Goal: Check status: Check status

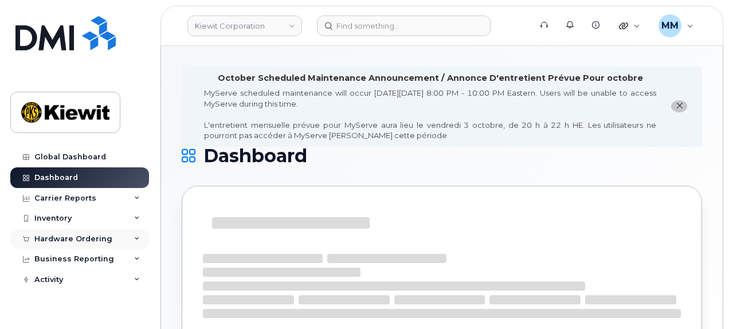
click at [62, 238] on div "Hardware Ordering" at bounding box center [73, 238] width 78 height 9
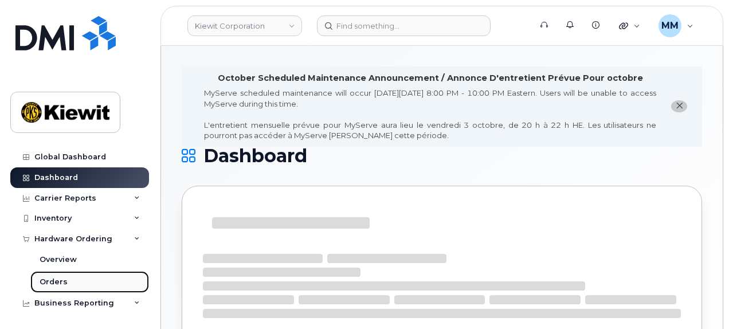
click at [65, 281] on div "Orders" at bounding box center [54, 282] width 28 height 10
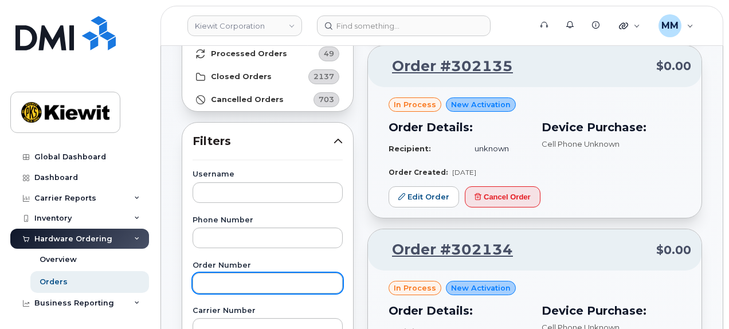
scroll to position [115, 0]
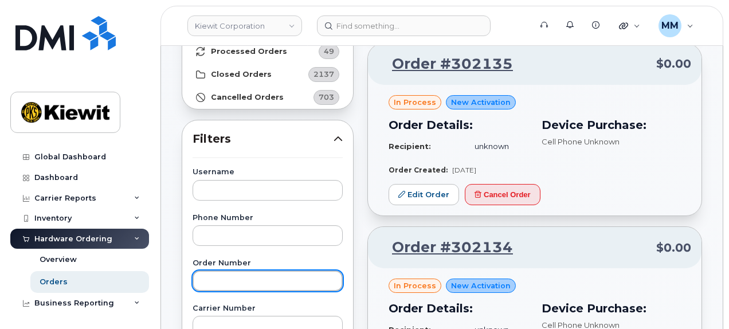
click at [229, 276] on input "text" at bounding box center [268, 281] width 150 height 21
paste input "301164"
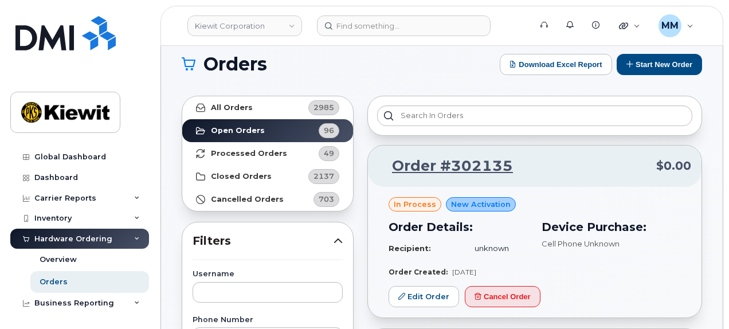
scroll to position [0, 0]
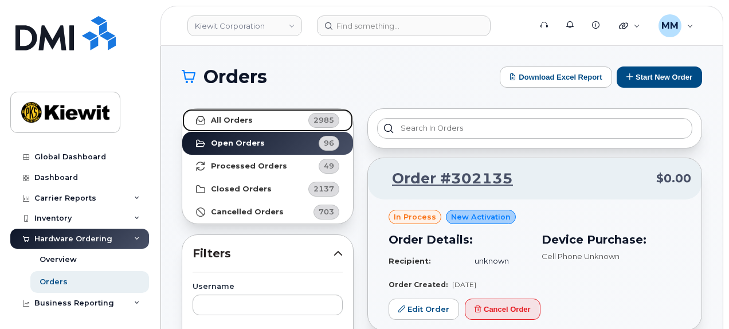
click at [260, 121] on link "All Orders 2985" at bounding box center [267, 120] width 171 height 23
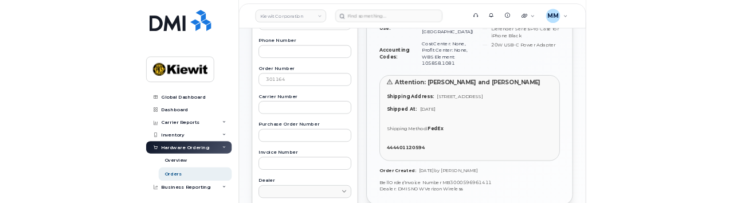
scroll to position [287, 0]
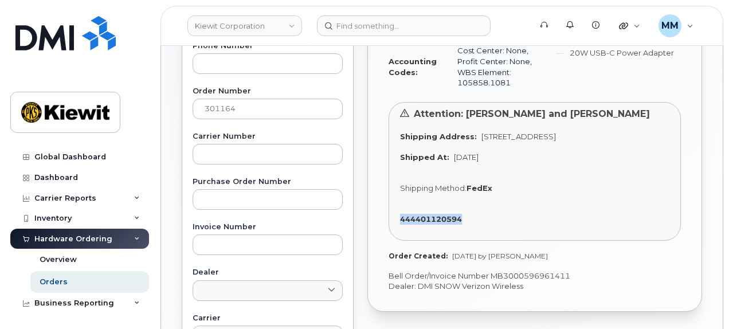
drag, startPoint x: 392, startPoint y: 218, endPoint x: 473, endPoint y: 212, distance: 82.3
click at [473, 212] on div "Attention: [PERSON_NAME] and [PERSON_NAME] Shipping Address: [STREET_ADDRESS] S…" at bounding box center [535, 171] width 292 height 139
copy strong "444401120594"
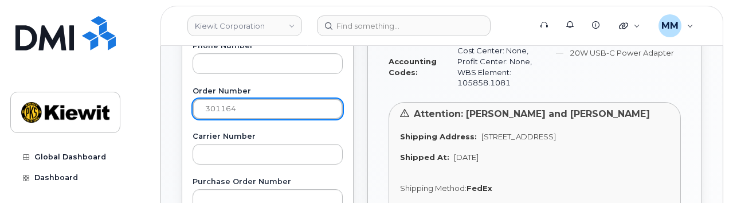
drag, startPoint x: 267, startPoint y: 111, endPoint x: 170, endPoint y: 112, distance: 97.5
click at [170, 112] on div "Orders Download Excel Report Start New Order All Orders 2985 Open Orders 96 Pro…" at bounding box center [442, 196] width 562 height 875
paste input "940"
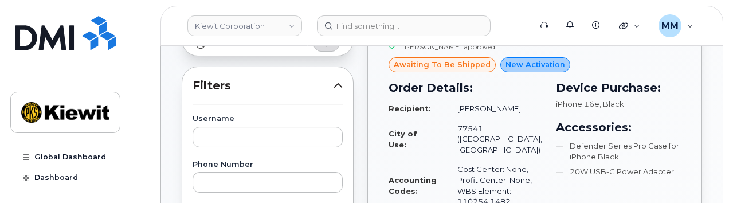
scroll to position [229, 0]
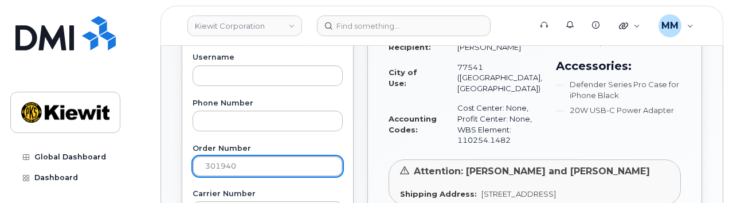
drag, startPoint x: 238, startPoint y: 168, endPoint x: 175, endPoint y: 166, distance: 63.1
paste input "9"
type input "301949"
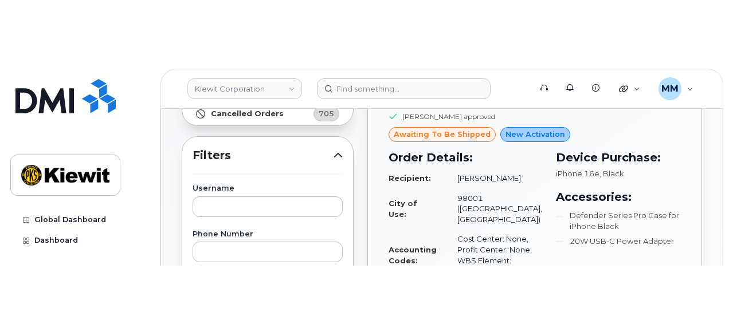
scroll to position [172, 0]
